Goal: Information Seeking & Learning: Learn about a topic

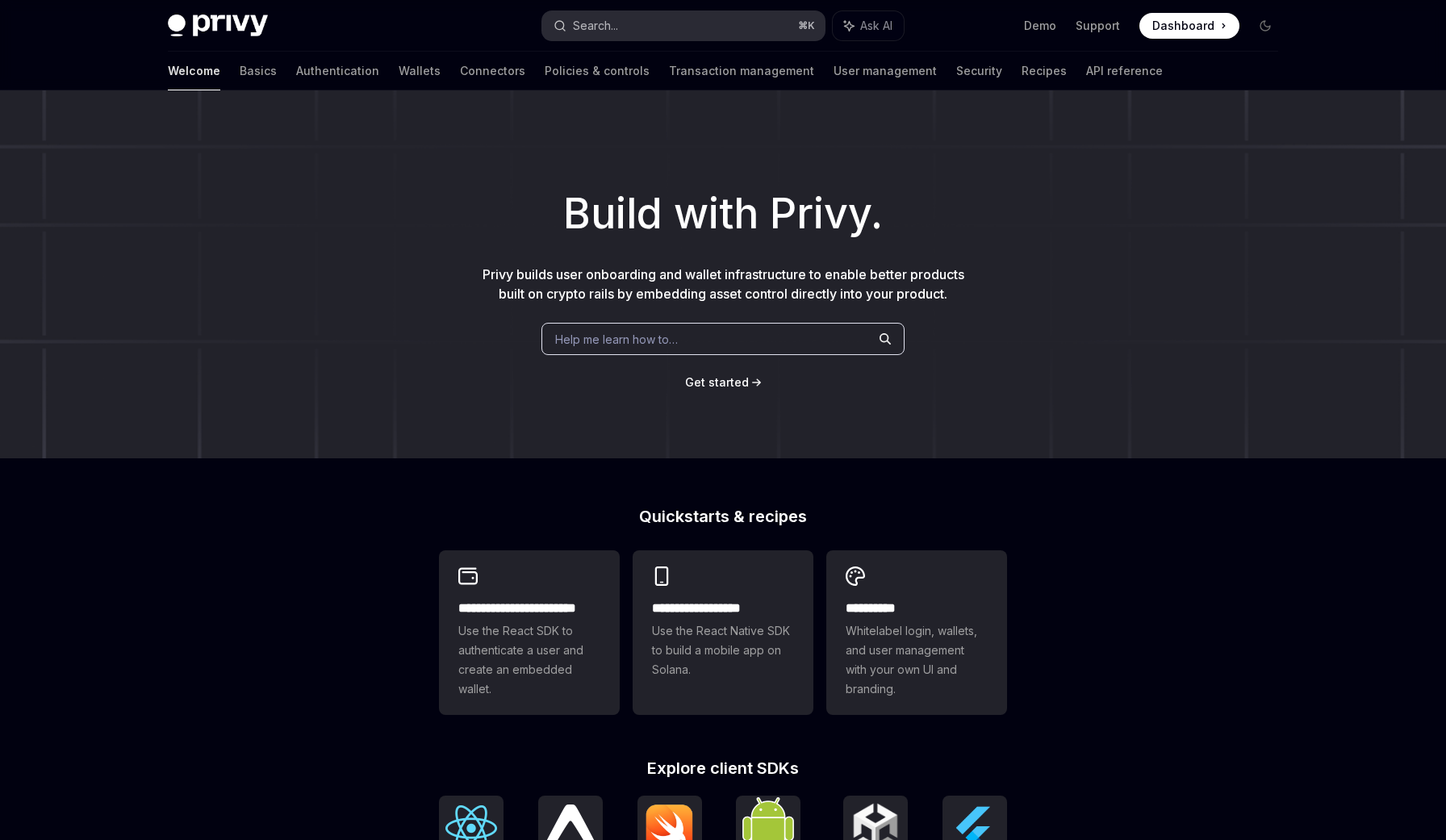
click at [694, 20] on button "Search... ⌘ K" at bounding box center [683, 25] width 282 height 29
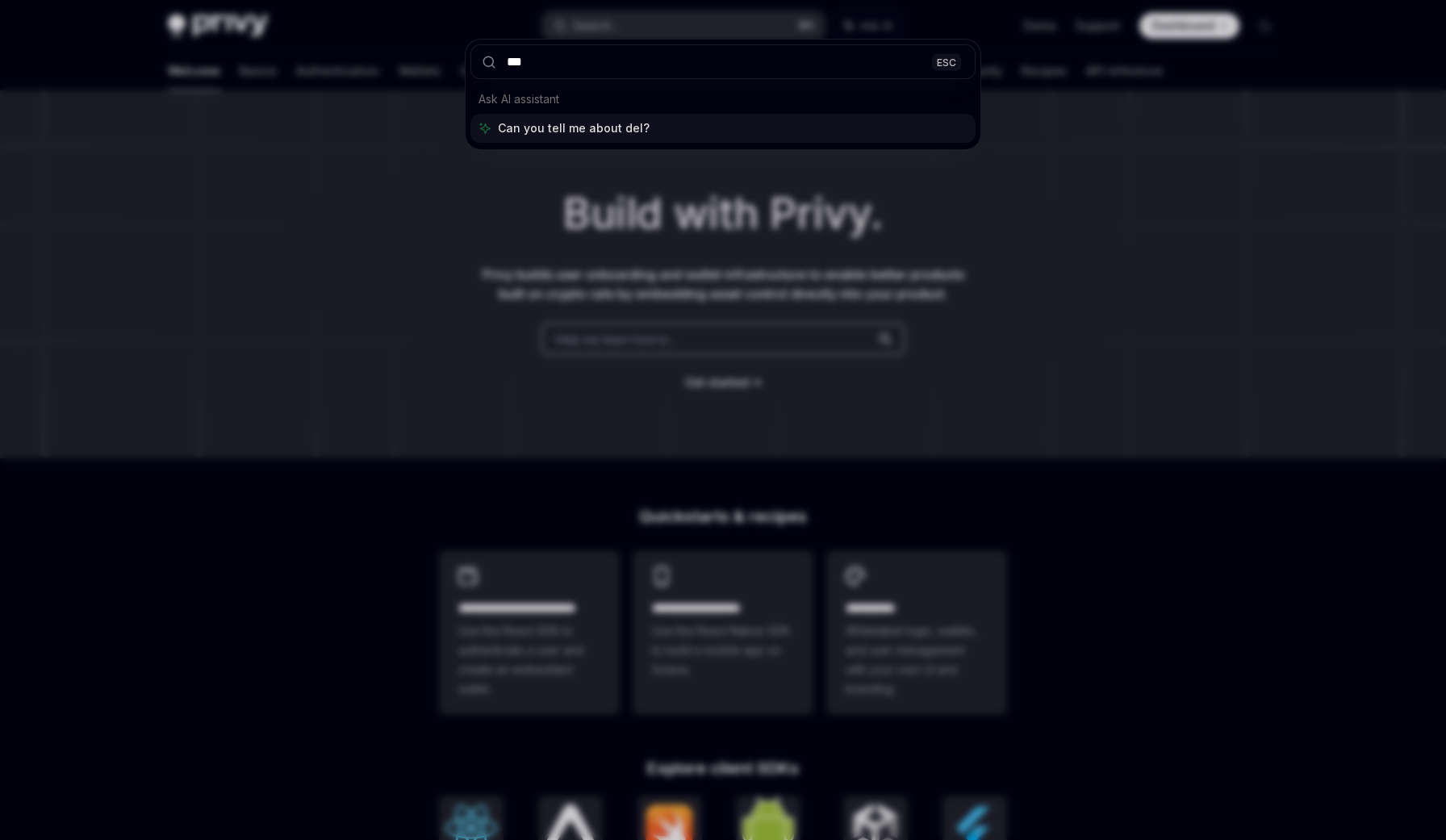
type input "****"
type textarea "*"
type input "*******"
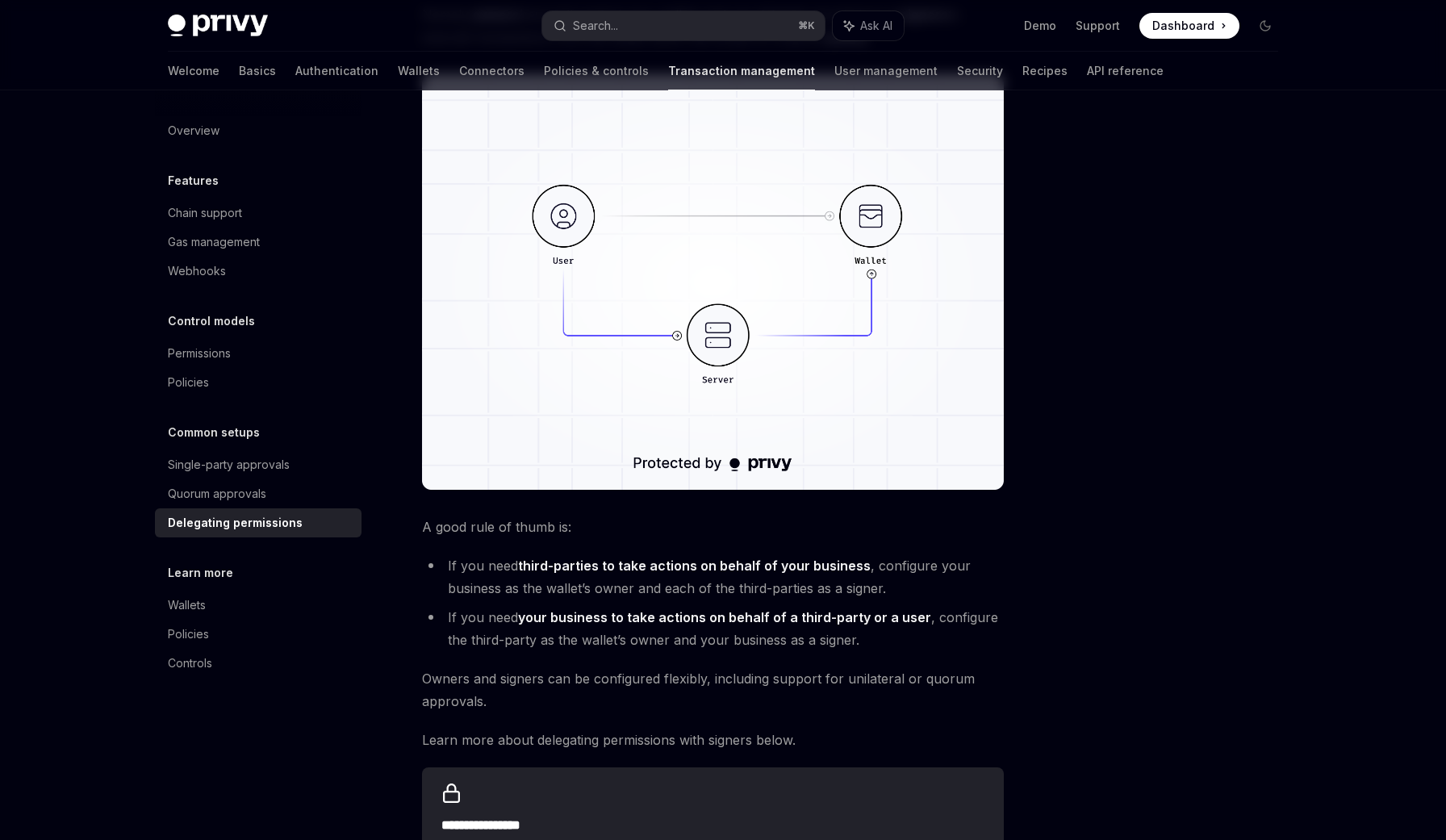
scroll to position [273, 0]
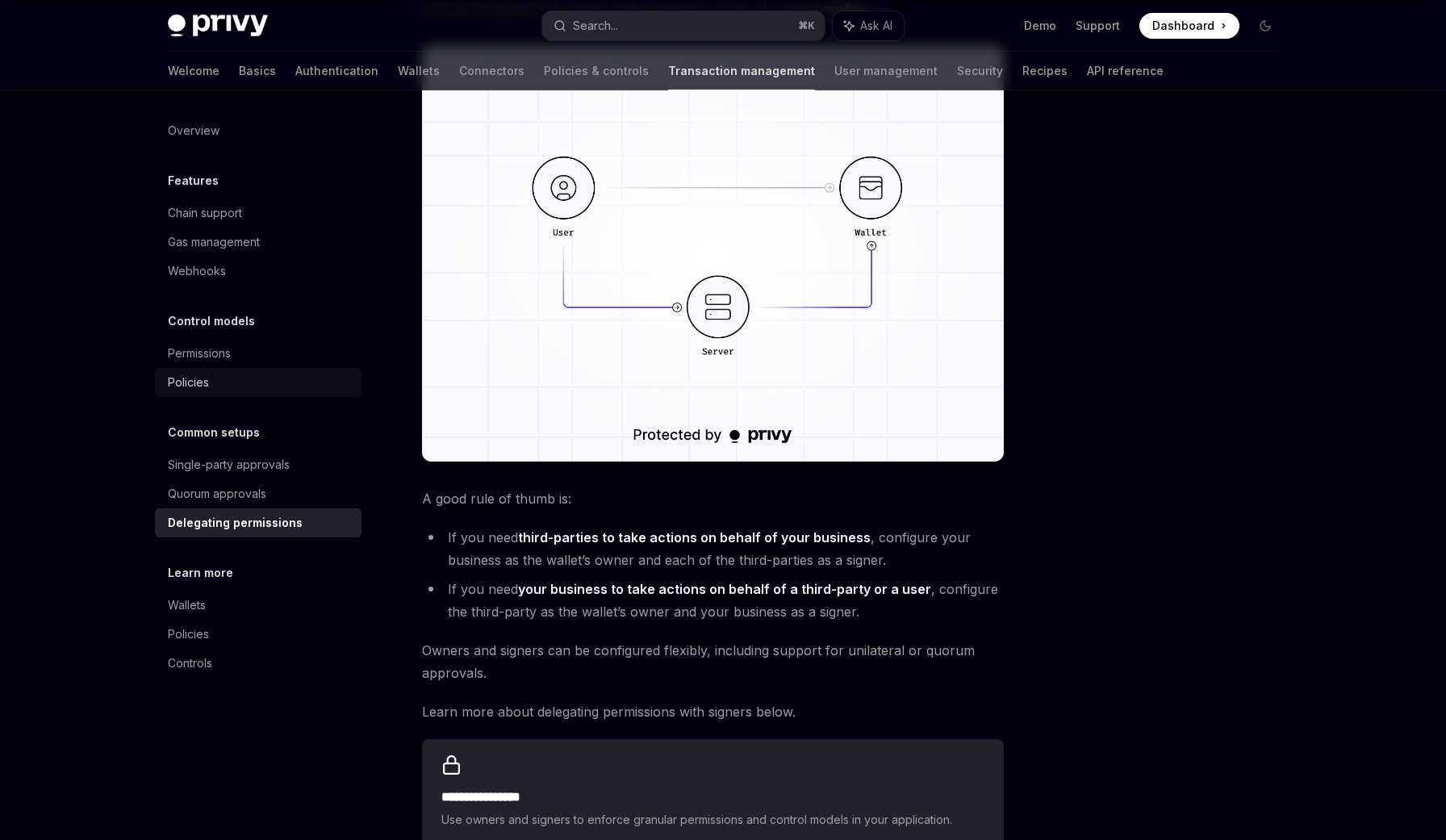
click at [178, 390] on div "Policies" at bounding box center [188, 382] width 41 height 20
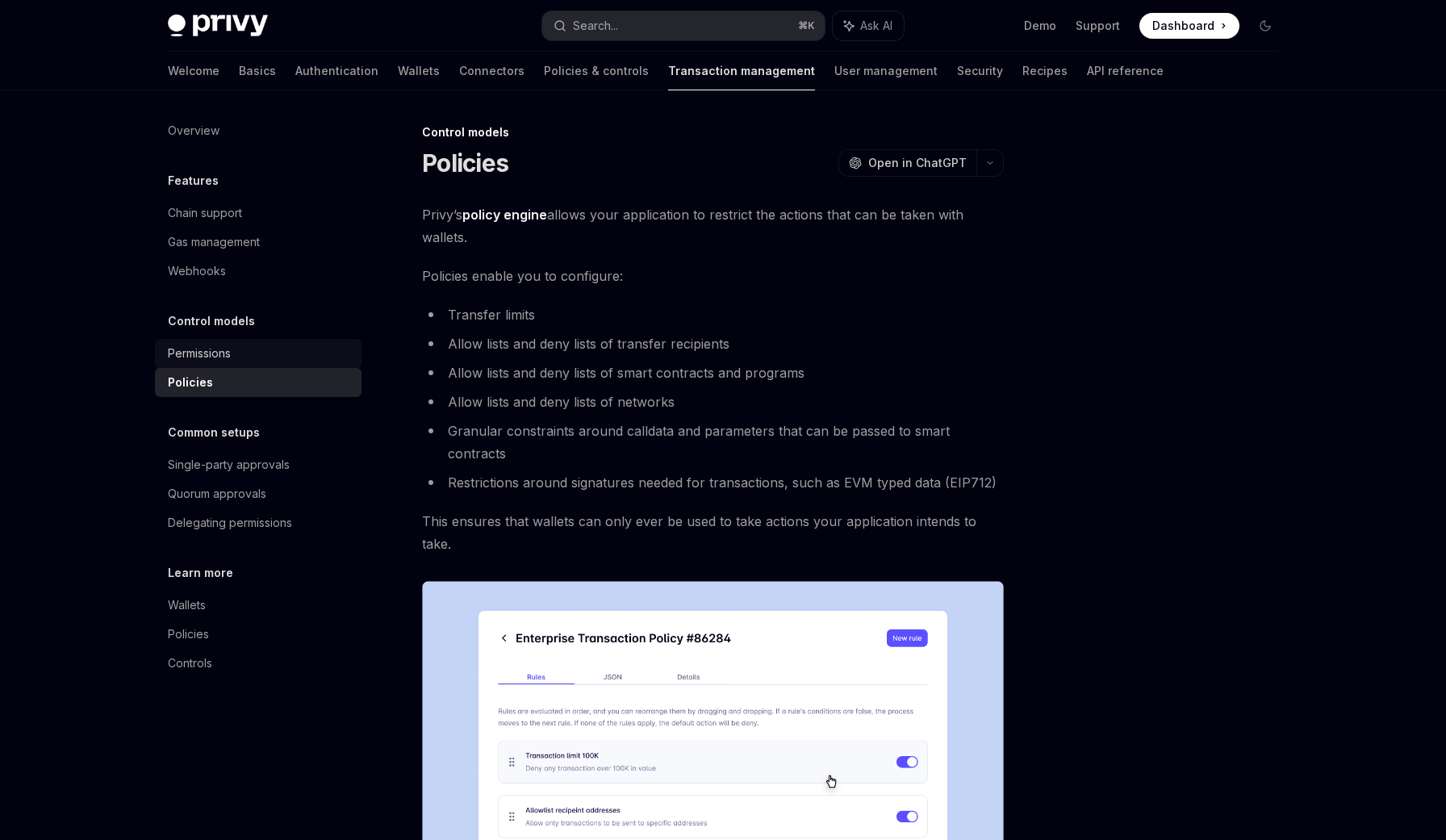
click at [238, 354] on div "Permissions" at bounding box center [260, 354] width 184 height 20
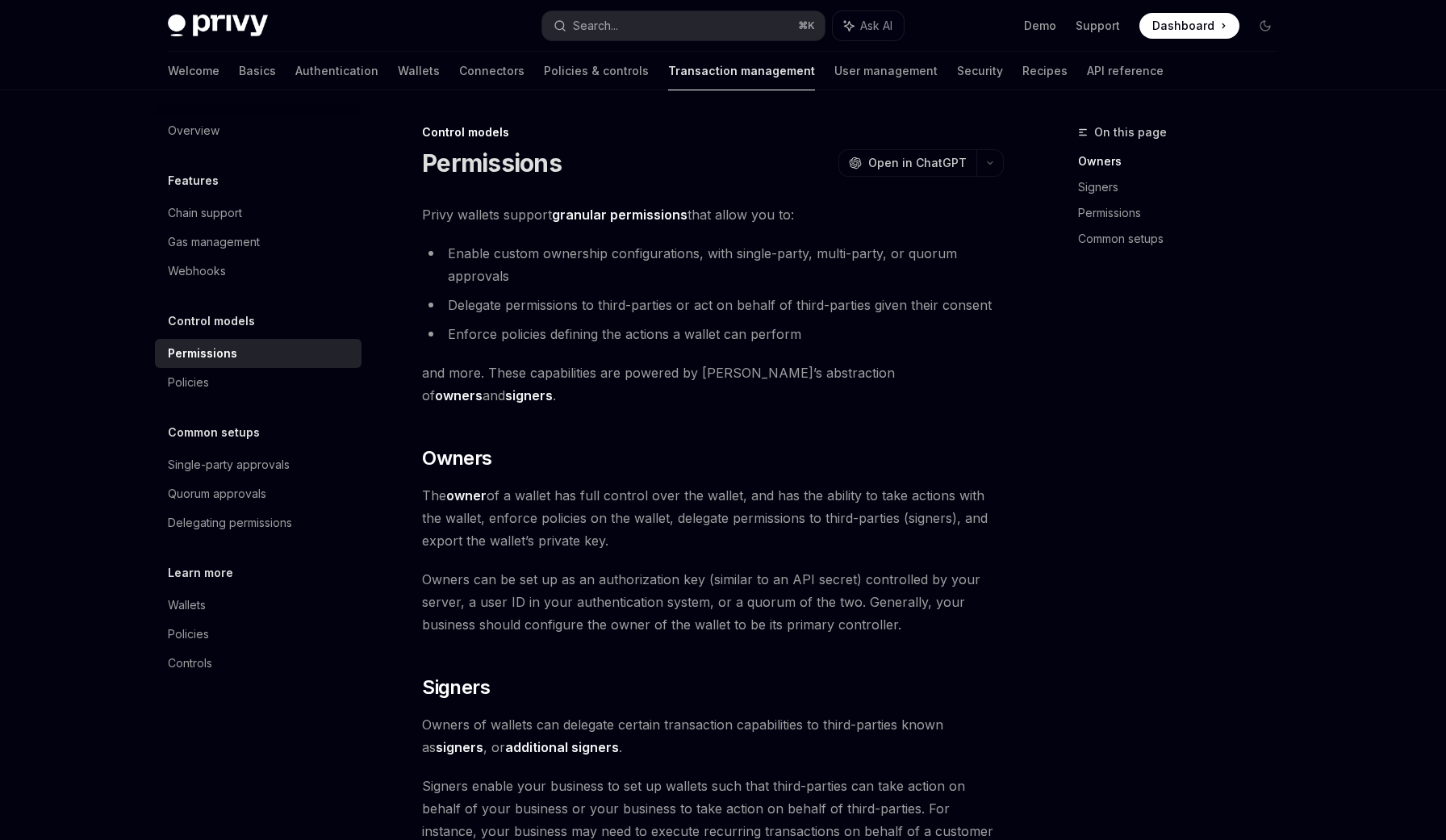
click at [765, 304] on li "Delegate permissions to third-parties or act on behalf of third-parties given t…" at bounding box center [712, 305] width 582 height 23
click at [219, 191] on h5 "Control models" at bounding box center [193, 181] width 51 height 20
click at [228, 392] on link "Policies" at bounding box center [258, 382] width 206 height 29
type textarea "*"
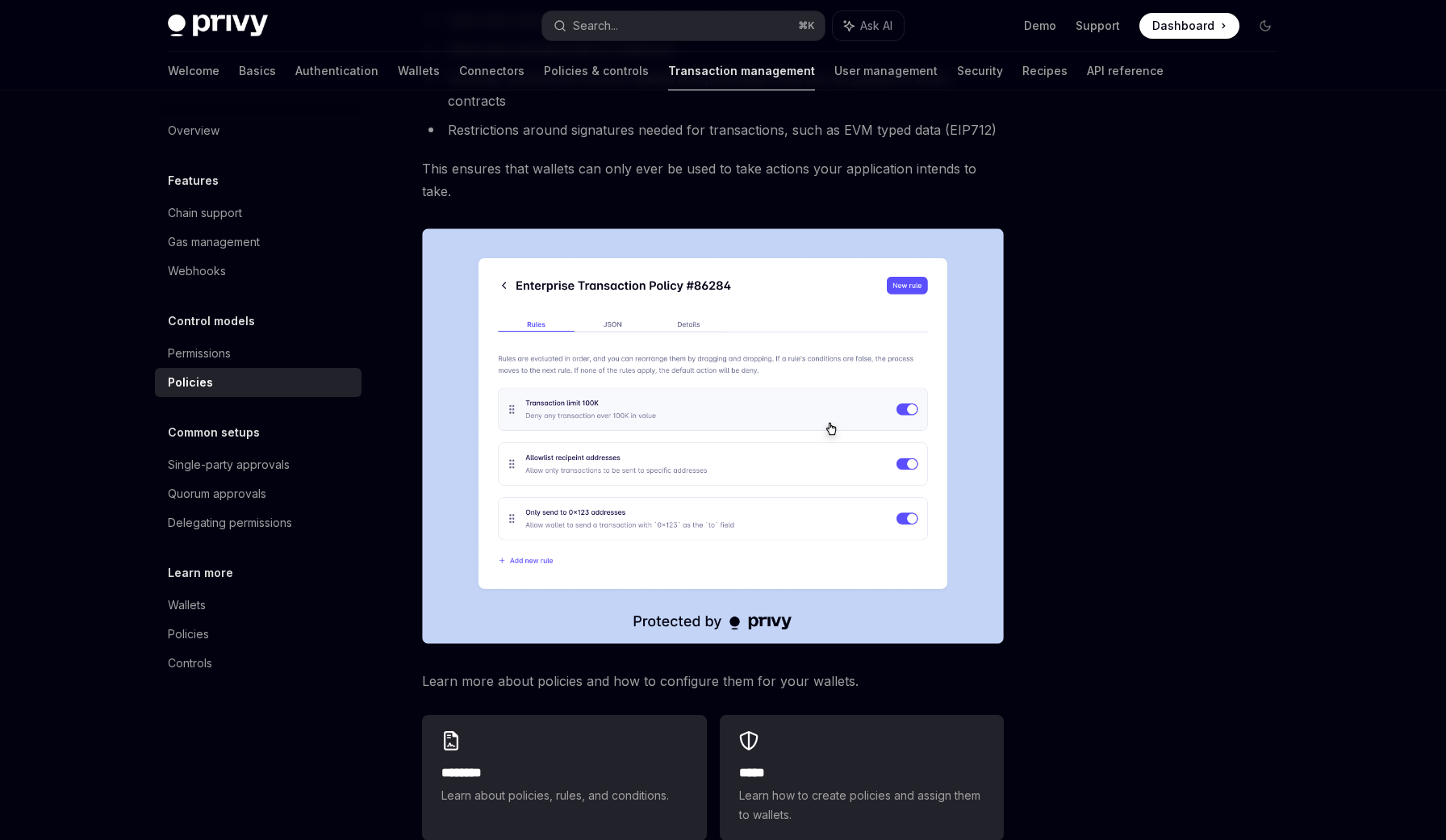
scroll to position [364, 0]
